Goal: Information Seeking & Learning: Learn about a topic

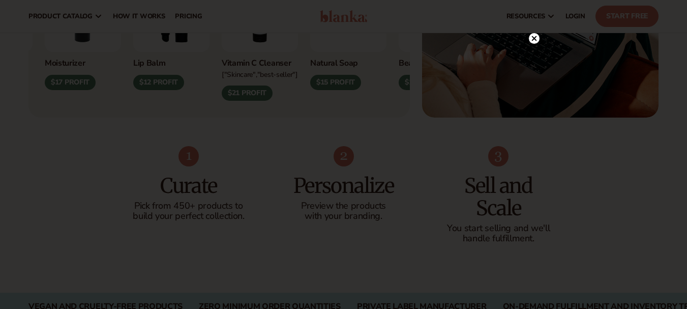
scroll to position [385, 0]
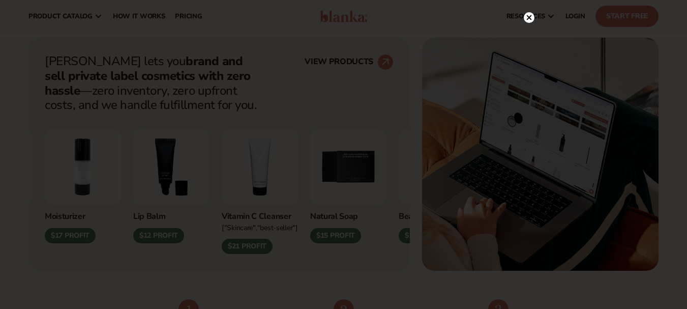
drag, startPoint x: 695, startPoint y: 50, endPoint x: 695, endPoint y: 42, distance: 8.1
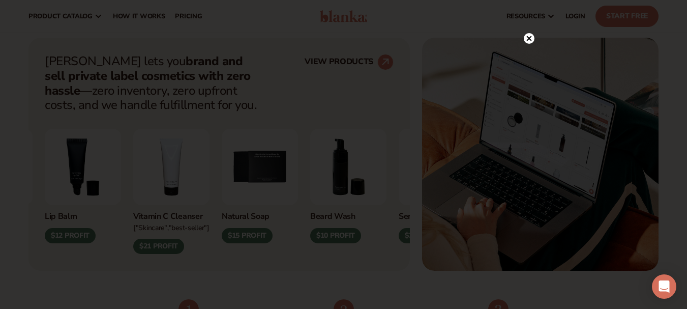
click at [532, 14] on div at bounding box center [343, 154] width 687 height 309
click at [528, 34] on circle at bounding box center [529, 38] width 11 height 11
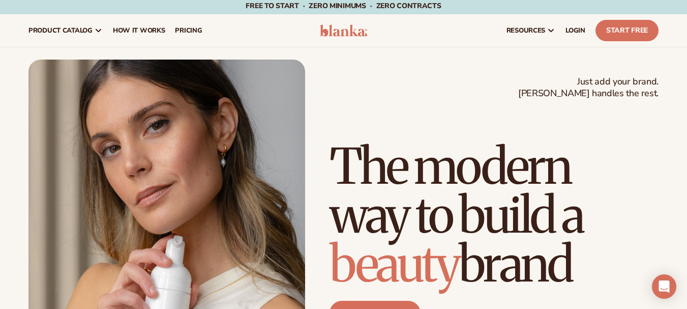
scroll to position [0, 0]
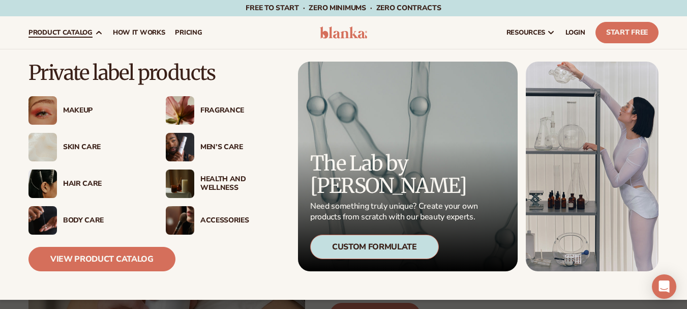
click at [226, 146] on div "Men’s Care" at bounding box center [241, 147] width 82 height 9
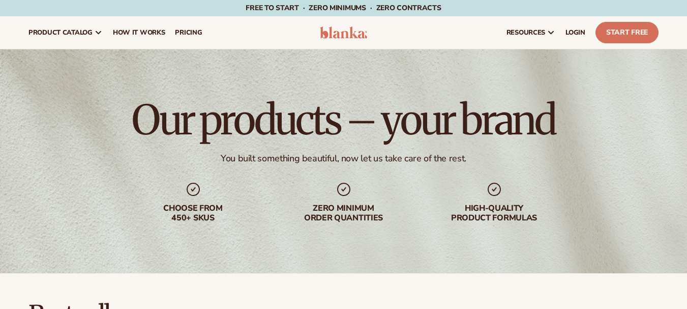
click at [686, 63] on div "Our products – your brand You built something beautiful, now let us take care o…" at bounding box center [343, 161] width 687 height 224
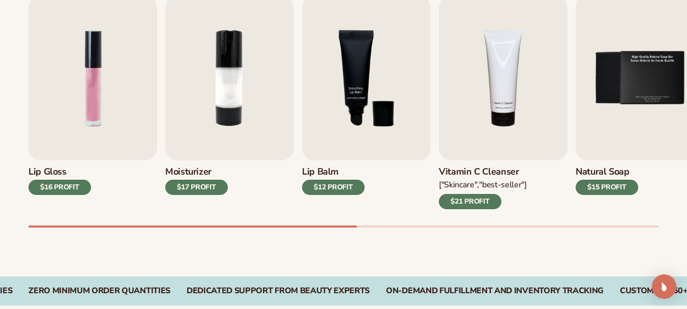
scroll to position [373, 0]
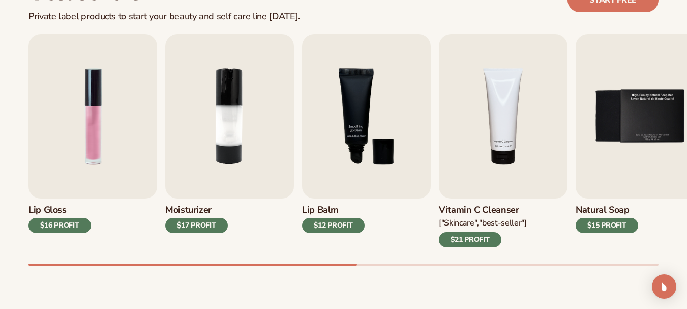
drag, startPoint x: 695, startPoint y: 74, endPoint x: 695, endPoint y: 82, distance: 8.7
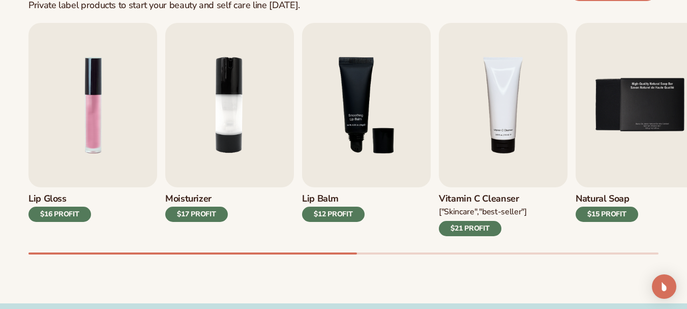
drag, startPoint x: 348, startPoint y: 249, endPoint x: 356, endPoint y: 252, distance: 9.2
click at [356, 252] on div "Lip Gloss $16 PROFIT Moisturizer $17 PROFIT [MEDICAL_DATA]" at bounding box center [357, 139] width 659 height 232
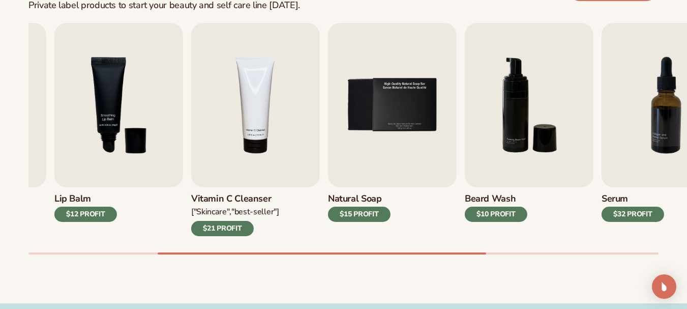
click at [485, 252] on div "Lip Gloss $16 PROFIT Moisturizer $17 PROFIT [MEDICAL_DATA]" at bounding box center [357, 139] width 659 height 232
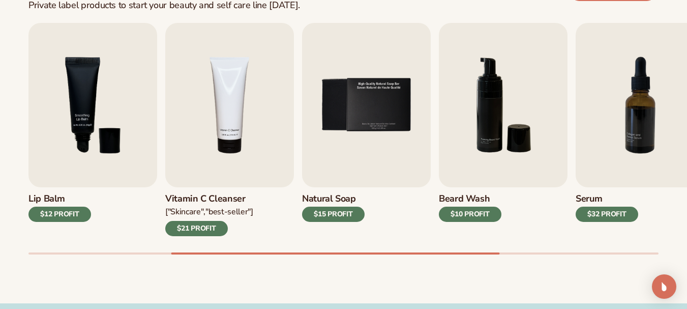
click at [487, 252] on div "Lip Gloss $16 PROFIT Moisturizer $17 PROFIT [MEDICAL_DATA]" at bounding box center [357, 139] width 659 height 232
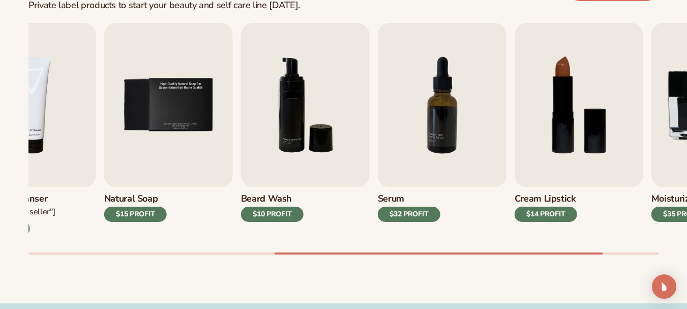
click at [578, 257] on div "Best sellers Private label products to start your beauty and self care line [DA…" at bounding box center [343, 120] width 687 height 365
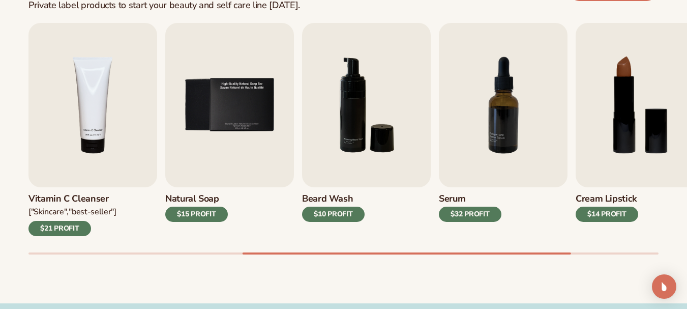
drag, startPoint x: 578, startPoint y: 257, endPoint x: 599, endPoint y: 256, distance: 21.4
click at [599, 256] on div "Best sellers Private label products to start your beauty and self care line [DA…" at bounding box center [343, 120] width 687 height 365
drag, startPoint x: 599, startPoint y: 256, endPoint x: 617, endPoint y: 258, distance: 18.4
click at [617, 258] on div "Best sellers Private label products to start your beauty and self care line [DA…" at bounding box center [343, 120] width 687 height 365
drag, startPoint x: 541, startPoint y: 251, endPoint x: 566, endPoint y: 247, distance: 25.9
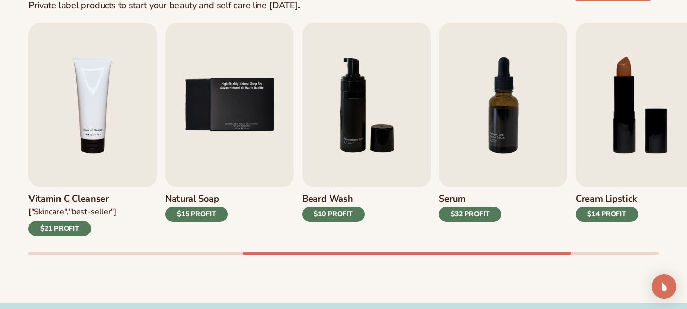
click at [566, 247] on div "Lip Gloss $16 PROFIT Moisturizer $17 PROFIT [MEDICAL_DATA]" at bounding box center [357, 139] width 659 height 232
drag, startPoint x: 558, startPoint y: 251, endPoint x: 586, endPoint y: 252, distance: 28.0
click at [586, 252] on div "Lip Gloss $16 PROFIT Moisturizer $17 PROFIT [MEDICAL_DATA]" at bounding box center [357, 139] width 659 height 232
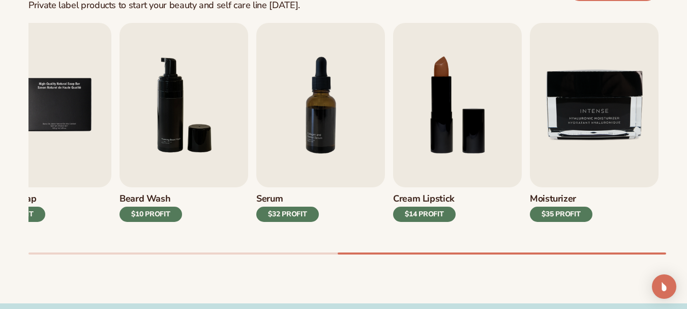
click at [586, 252] on div at bounding box center [343, 253] width 631 height 2
click at [586, 252] on div at bounding box center [502, 253] width 329 height 2
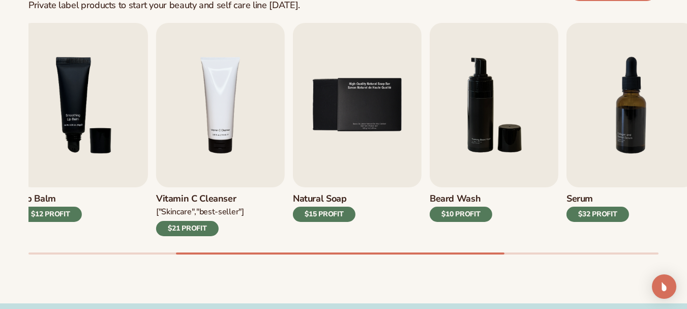
click at [396, 246] on div "Lip Gloss $16 PROFIT Moisturizer $17 PROFIT [MEDICAL_DATA]" at bounding box center [357, 139] width 659 height 232
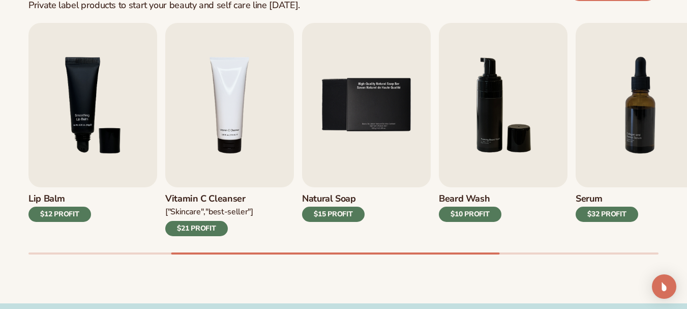
drag, startPoint x: 377, startPoint y: 250, endPoint x: 351, endPoint y: 247, distance: 26.1
click at [351, 247] on div "Lip Gloss $16 PROFIT Moisturizer $17 PROFIT [MEDICAL_DATA]" at bounding box center [357, 139] width 659 height 232
drag, startPoint x: 346, startPoint y: 251, endPoint x: 323, endPoint y: 251, distance: 22.9
click at [323, 251] on div "Lip Gloss $16 PROFIT Moisturizer $17 PROFIT [MEDICAL_DATA]" at bounding box center [357, 139] width 659 height 232
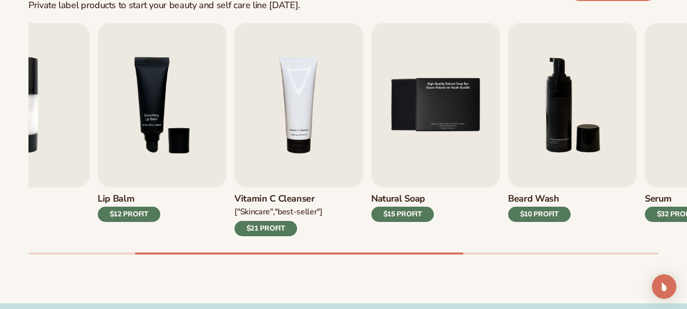
click at [276, 252] on div at bounding box center [299, 253] width 329 height 2
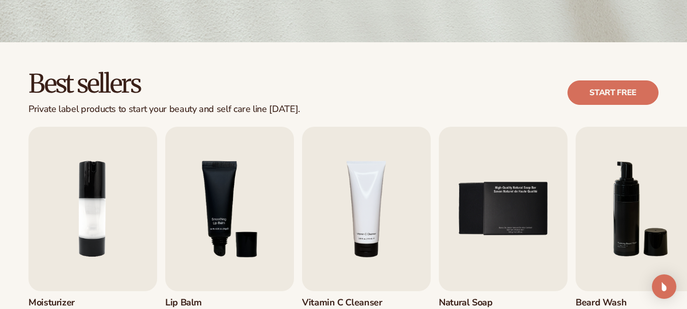
scroll to position [0, 0]
